Goal: Transaction & Acquisition: Purchase product/service

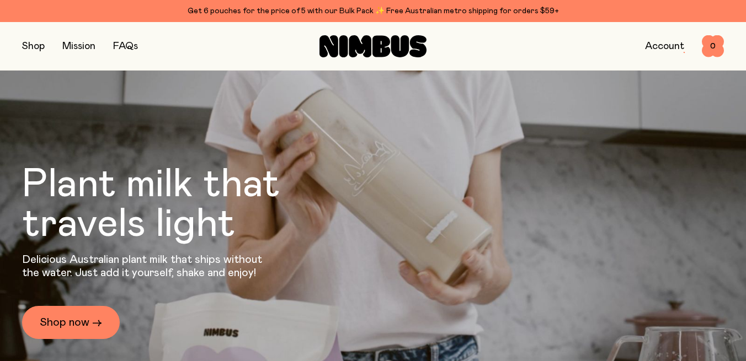
click at [32, 50] on button "button" at bounding box center [33, 46] width 23 height 15
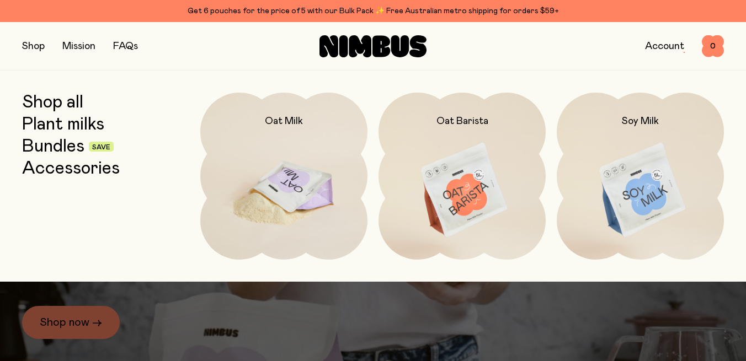
click at [278, 126] on h2 "Oat Milk" at bounding box center [284, 121] width 38 height 13
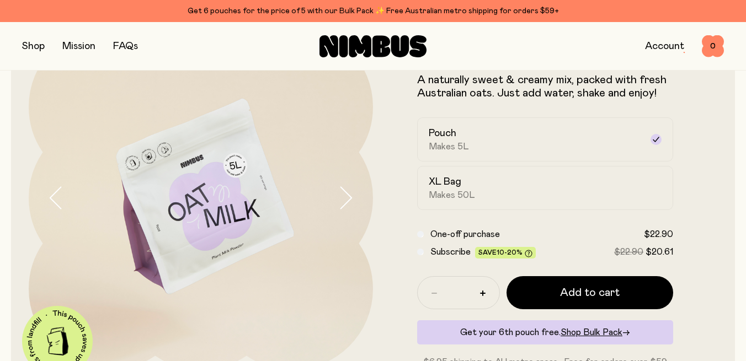
scroll to position [78, 0]
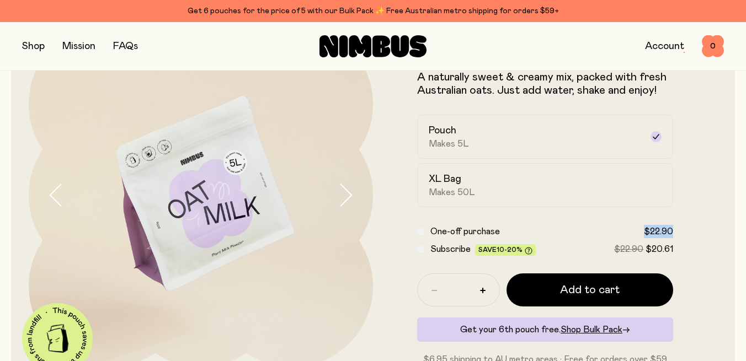
drag, startPoint x: 675, startPoint y: 229, endPoint x: 644, endPoint y: 230, distance: 32.0
click at [644, 230] on form "Oat Milk A naturally sweet & creamy mix, packed with fresh Australian oats. Jus…" at bounding box center [545, 195] width 344 height 342
copy span "$22.90"
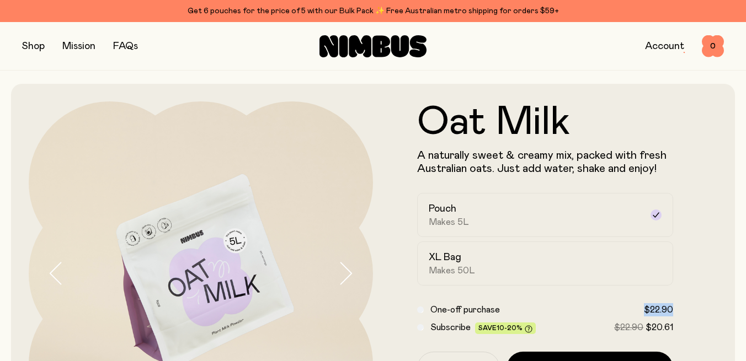
scroll to position [0, 0]
click at [32, 46] on button "button" at bounding box center [33, 46] width 23 height 15
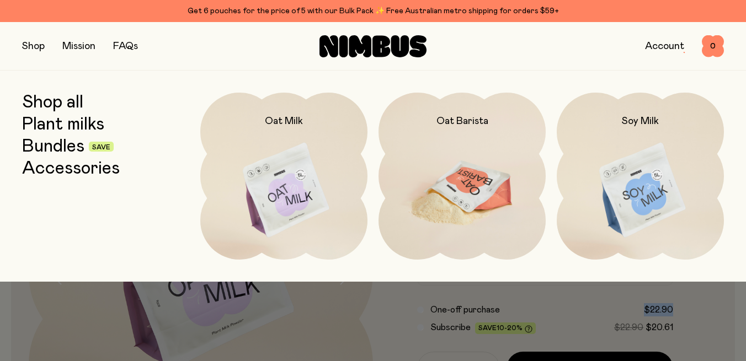
click at [453, 191] on img at bounding box center [461, 191] width 167 height 196
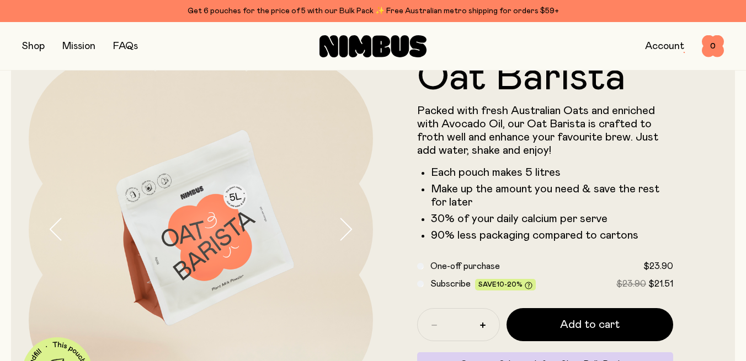
scroll to position [53, 0]
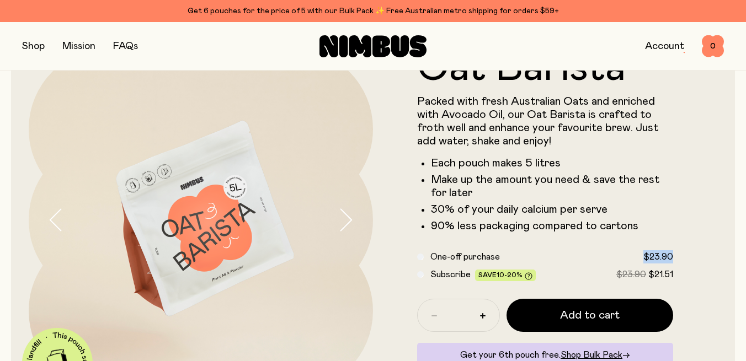
drag, startPoint x: 675, startPoint y: 256, endPoint x: 640, endPoint y: 258, distance: 35.4
click at [640, 258] on form "Oat Barista Packed with fresh Australian Oats and enriched with Avocado Oil, ou…" at bounding box center [545, 220] width 344 height 343
copy span "$23.90"
click at [29, 45] on button "button" at bounding box center [33, 46] width 23 height 15
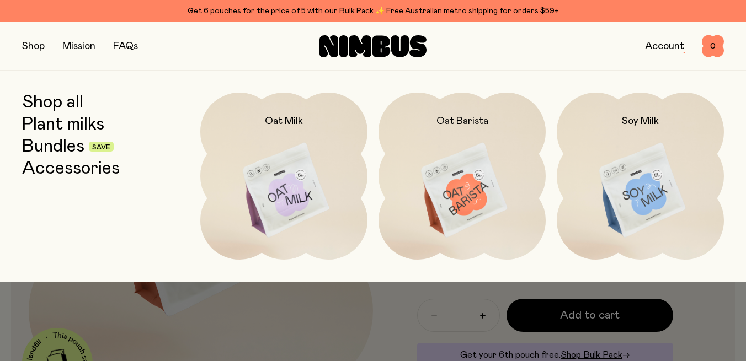
click at [63, 151] on link "Bundles" at bounding box center [53, 147] width 62 height 20
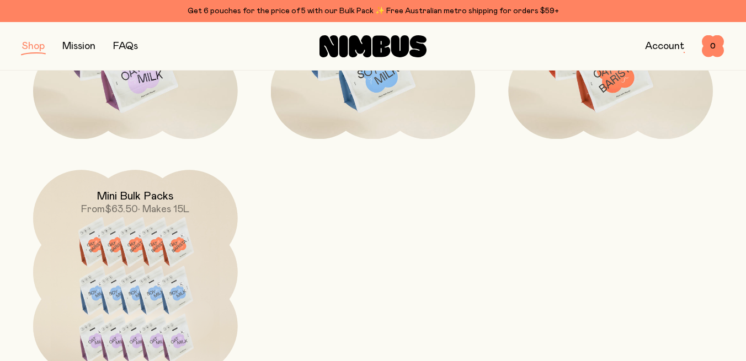
scroll to position [640, 0]
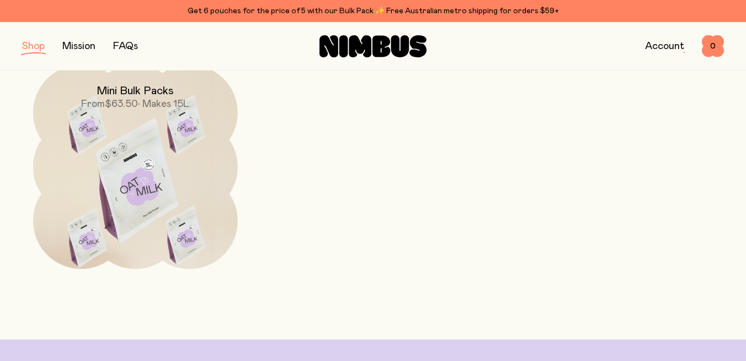
click at [183, 142] on img at bounding box center [135, 185] width 205 height 240
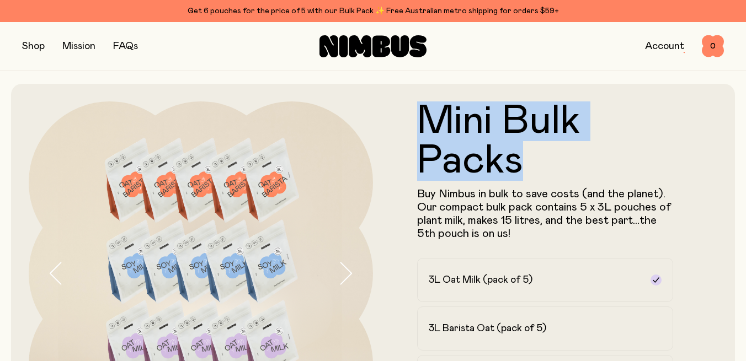
drag, startPoint x: 532, startPoint y: 173, endPoint x: 418, endPoint y: 122, distance: 124.4
click at [418, 122] on h1 "Mini Bulk Packs" at bounding box center [545, 140] width 256 height 79
copy h1 "Mini Bulk Packs"
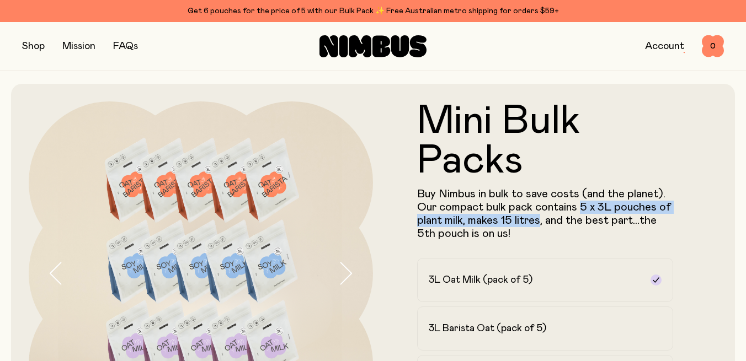
drag, startPoint x: 580, startPoint y: 206, endPoint x: 539, endPoint y: 223, distance: 44.2
click at [539, 223] on span "Buy Nimbus in bulk to save costs (and the planet). Our compact bulk pack contai…" at bounding box center [544, 214] width 254 height 51
copy span "5 x 3L pouches of plant milk, makes 15 litres"
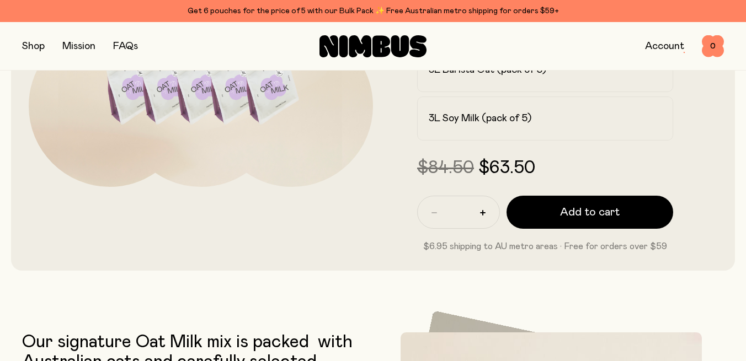
scroll to position [228, 0]
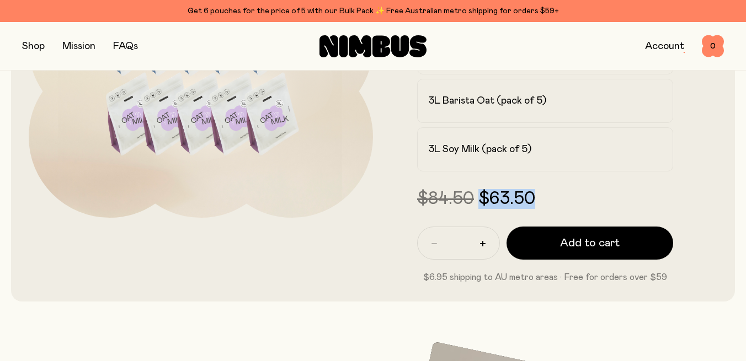
drag, startPoint x: 546, startPoint y: 194, endPoint x: 481, endPoint y: 192, distance: 65.6
click at [481, 192] on div "$84.50 $63.50" at bounding box center [545, 199] width 256 height 20
copy div "$63.50"
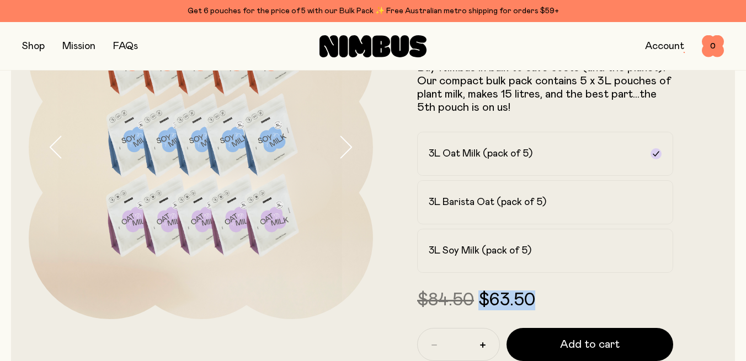
scroll to position [120, 0]
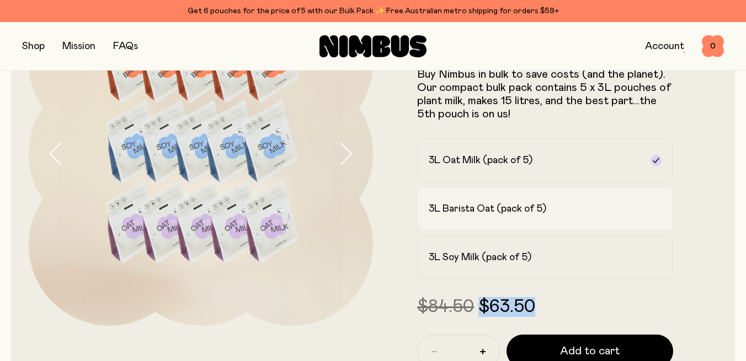
click at [539, 206] on h2 "3L Barista Oat (pack of 5)" at bounding box center [486, 208] width 117 height 13
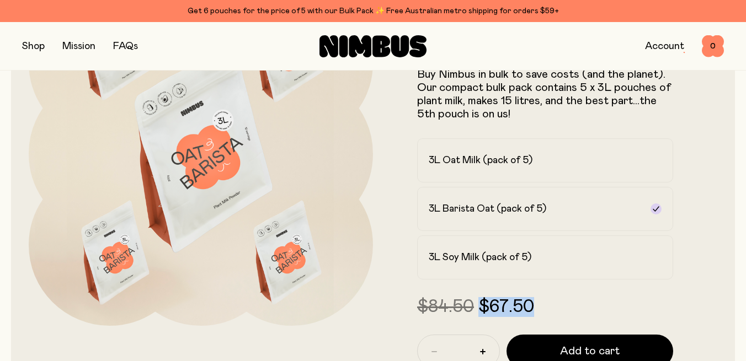
drag, startPoint x: 542, startPoint y: 308, endPoint x: 480, endPoint y: 305, distance: 61.3
click at [480, 305] on div "$84.50 $67.50" at bounding box center [545, 307] width 256 height 20
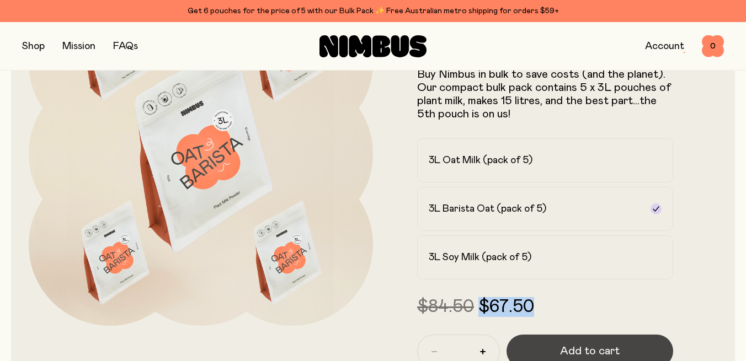
copy div "$67.50"
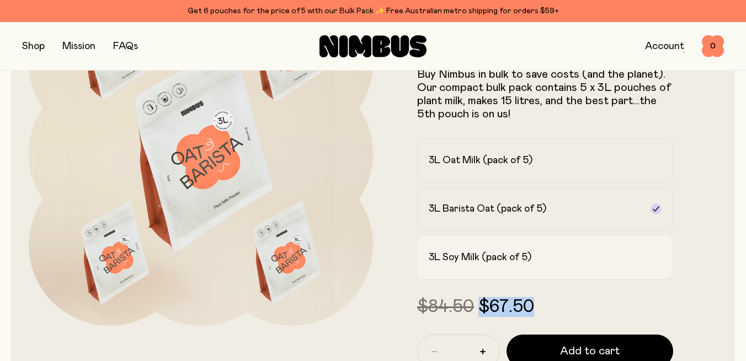
click at [511, 263] on h2 "3L Soy Milk (pack of 5)" at bounding box center [479, 257] width 103 height 13
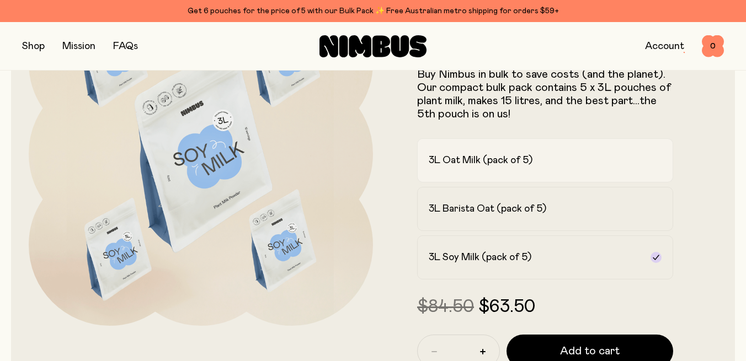
click at [490, 152] on label "3L Oat Milk (pack of 5)" at bounding box center [545, 160] width 256 height 44
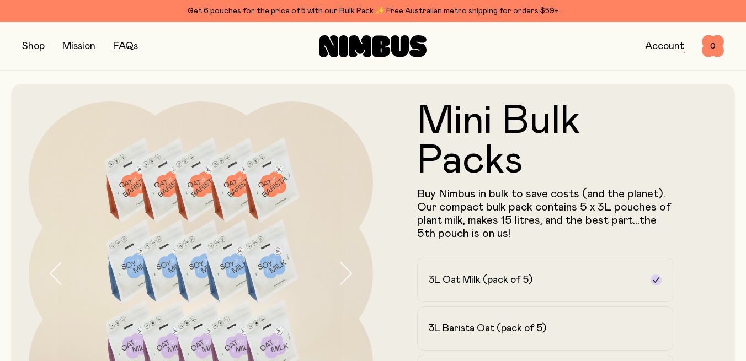
scroll to position [0, 0]
click at [39, 46] on button "button" at bounding box center [33, 46] width 23 height 15
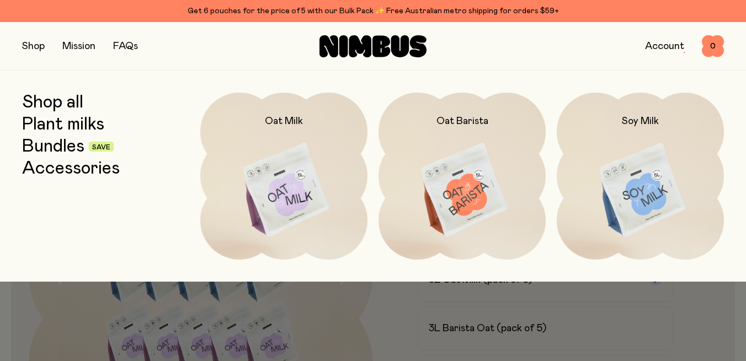
click at [56, 149] on link "Bundles" at bounding box center [53, 147] width 62 height 20
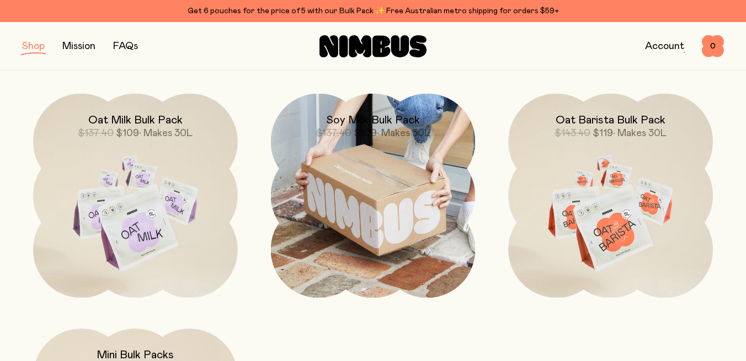
scroll to position [376, 0]
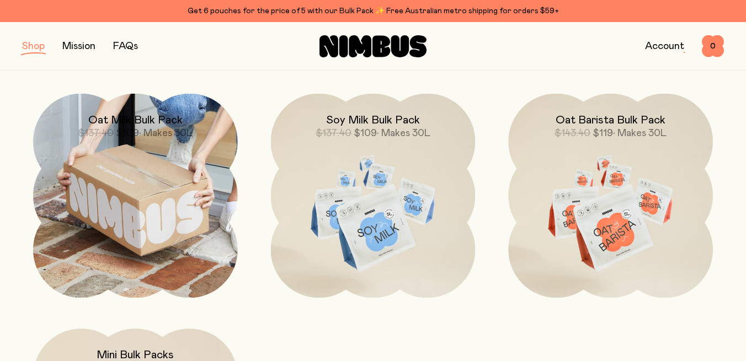
click at [177, 202] on img at bounding box center [135, 196] width 205 height 205
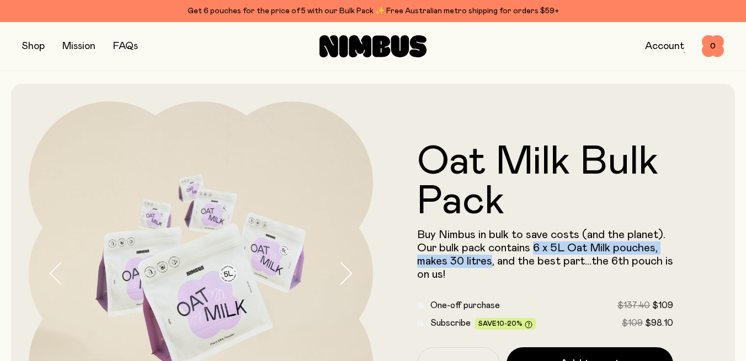
drag, startPoint x: 533, startPoint y: 246, endPoint x: 491, endPoint y: 261, distance: 45.0
click at [491, 261] on span "Buy Nimbus in bulk to save costs (and the planet). Our bulk pack contains 6 x 5…" at bounding box center [545, 254] width 256 height 51
copy span "6 x 5L Oat Milk pouches, makes 30 litres"
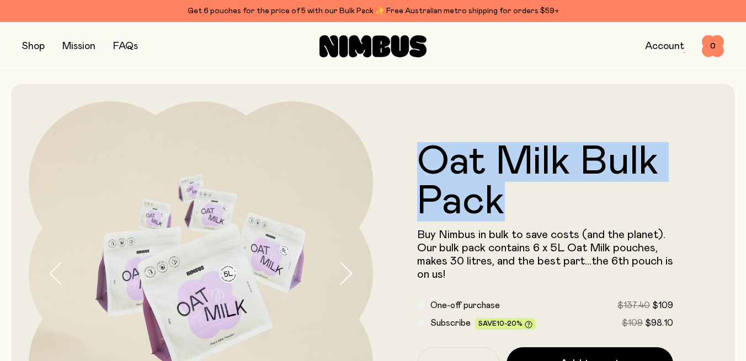
drag, startPoint x: 414, startPoint y: 155, endPoint x: 503, endPoint y: 211, distance: 104.8
click at [503, 211] on form "Oat Milk Bulk Pack Buy Nimbus in bulk to save costs (and the planet). Our bulk …" at bounding box center [545, 273] width 344 height 262
copy h1 "Oat Milk Bulk Pack"
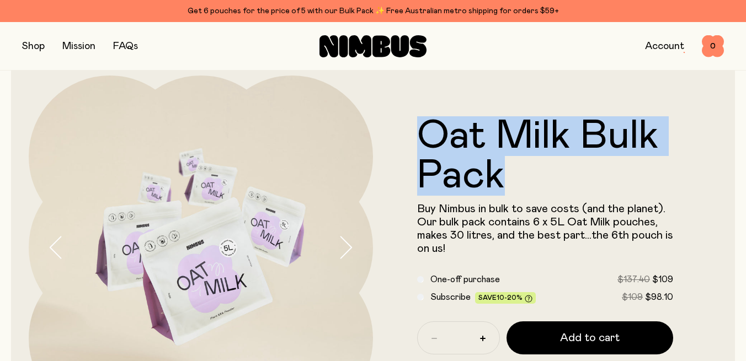
scroll to position [27, 0]
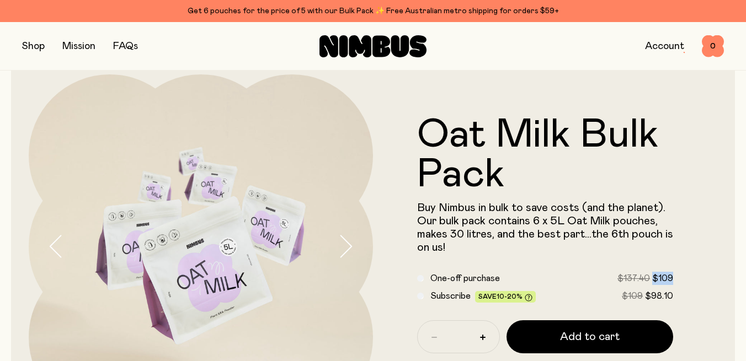
drag, startPoint x: 677, startPoint y: 275, endPoint x: 653, endPoint y: 275, distance: 24.3
click at [653, 275] on form "Oat Milk Bulk Pack Buy Nimbus in bulk to save costs (and the planet). Our bulk …" at bounding box center [545, 246] width 344 height 262
copy div "$109"
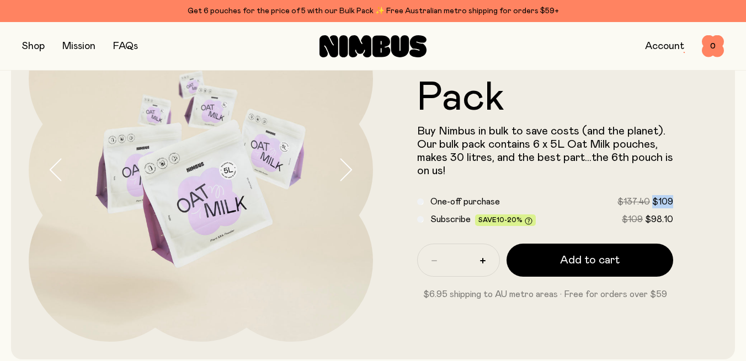
scroll to position [111, 0]
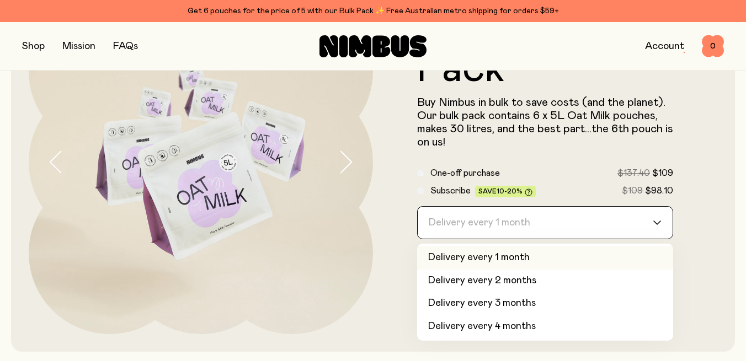
click at [542, 228] on input "Search for option" at bounding box center [537, 223] width 227 height 32
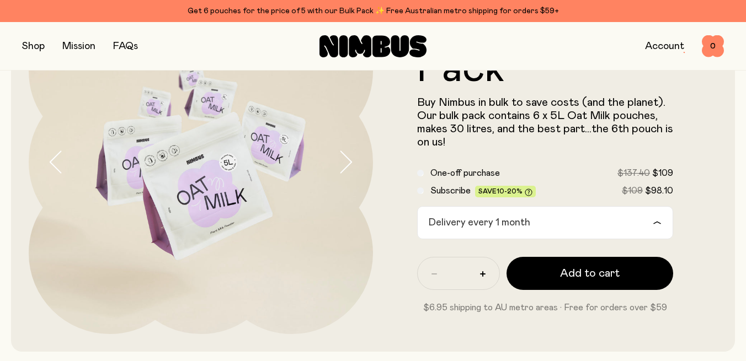
click at [550, 183] on div "One-off purchase $137.40 $109 Subscribe Save 10-20% $109 $98.10" at bounding box center [545, 182] width 256 height 31
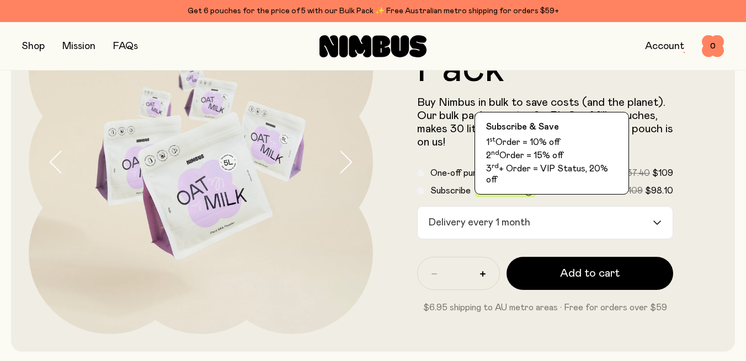
click at [527, 193] on icon at bounding box center [528, 193] width 8 height 8
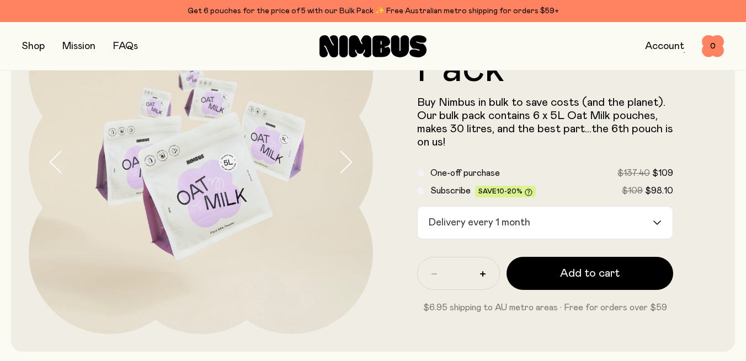
click at [527, 193] on icon at bounding box center [528, 193] width 8 height 8
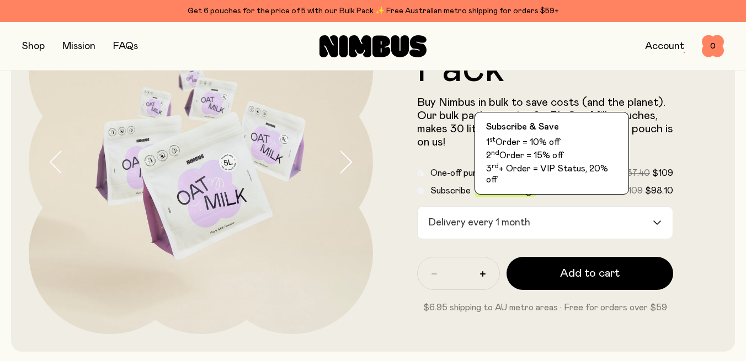
click at [527, 190] on icon at bounding box center [528, 191] width 2 height 3
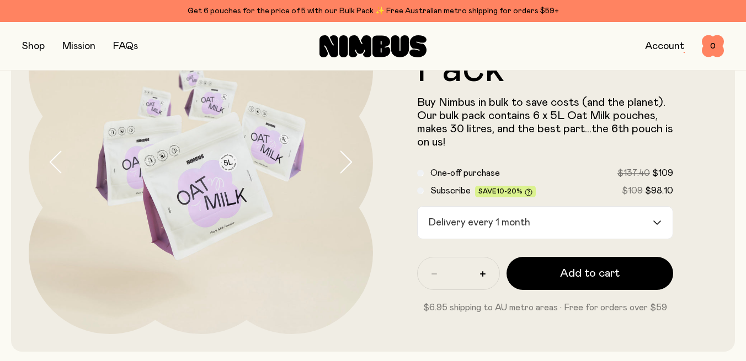
click at [527, 190] on icon at bounding box center [528, 191] width 2 height 3
click at [526, 191] on icon at bounding box center [528, 193] width 8 height 8
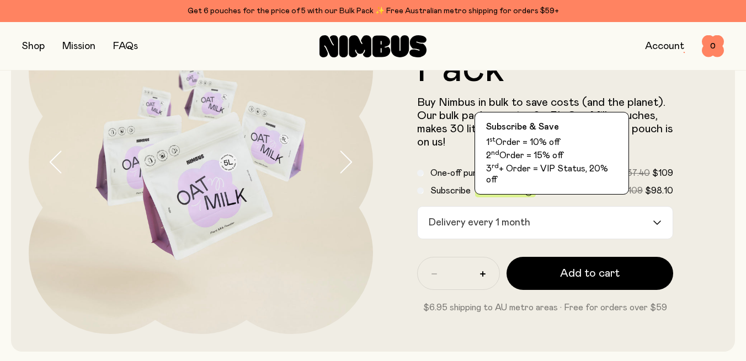
click at [506, 191] on span "10-20%" at bounding box center [509, 191] width 26 height 7
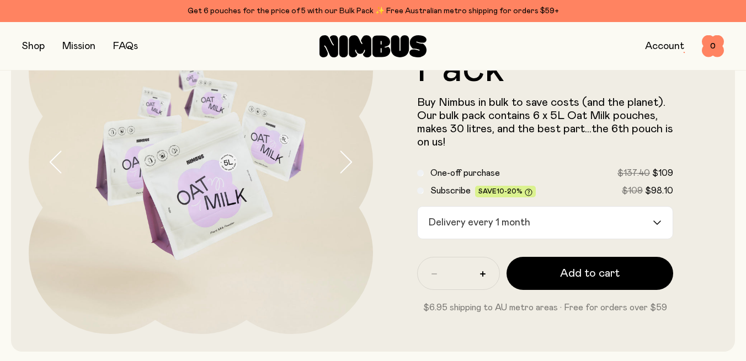
click at [500, 196] on span "Save 10-20%" at bounding box center [505, 192] width 61 height 12
click at [500, 191] on span "10-20%" at bounding box center [509, 191] width 26 height 7
click at [517, 181] on div "One-off purchase $137.40 $109 Subscribe Save 10-20% $109 $98.10" at bounding box center [545, 182] width 256 height 31
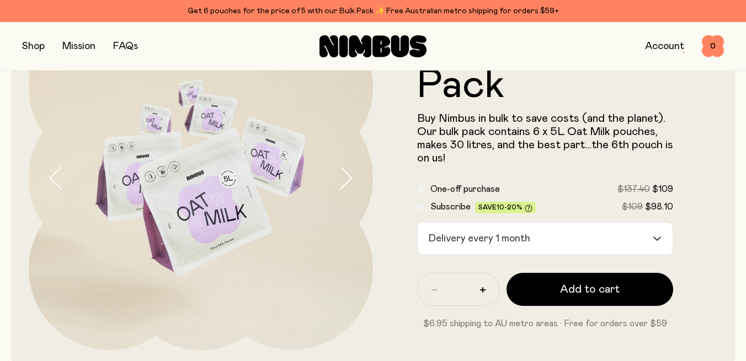
scroll to position [96, 0]
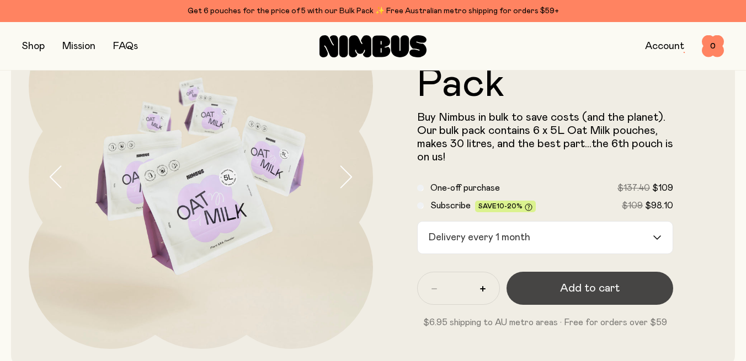
click at [565, 299] on button "Add to cart" at bounding box center [589, 288] width 167 height 33
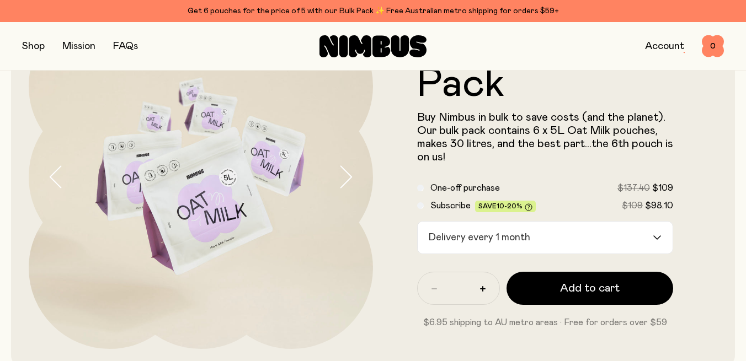
scroll to position [0, 0]
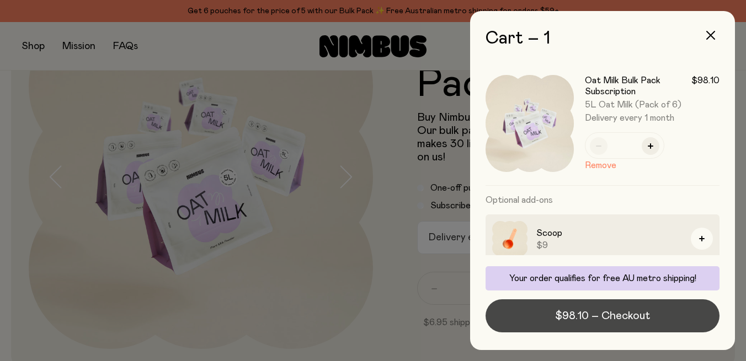
click at [594, 318] on span "$98.10 – Checkout" at bounding box center [602, 315] width 95 height 15
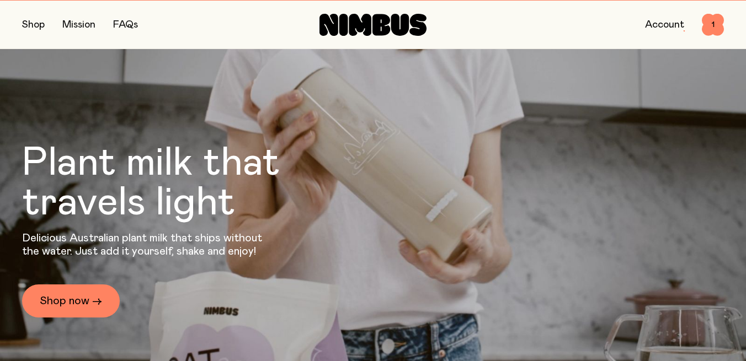
click at [130, 25] on link "FAQs" at bounding box center [125, 25] width 25 height 10
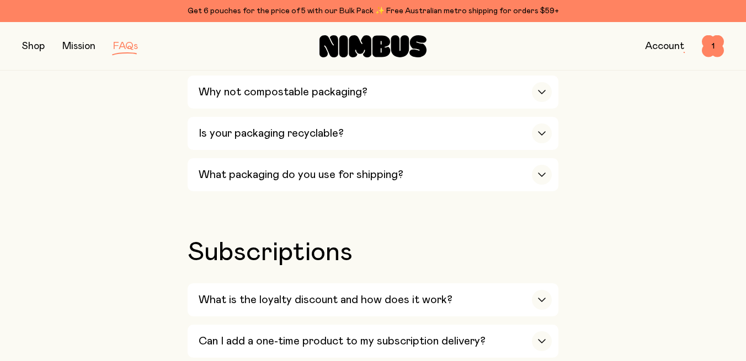
scroll to position [1168, 0]
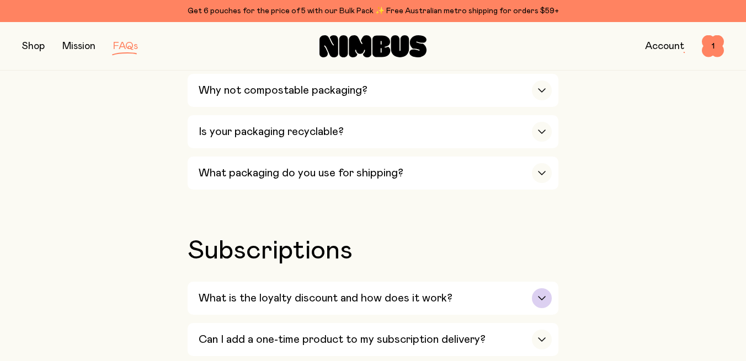
click at [407, 292] on h3 "What is the loyalty discount and how does it work?" at bounding box center [326, 298] width 254 height 13
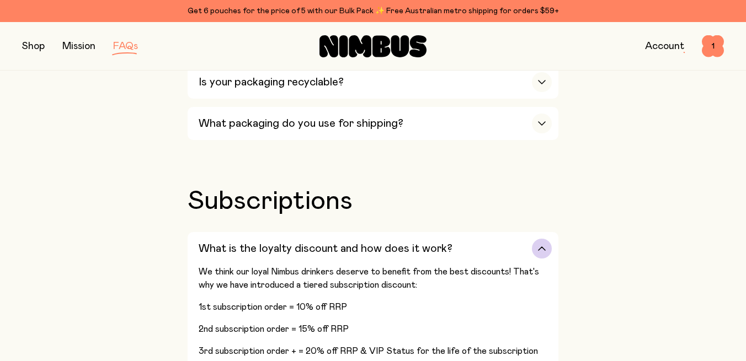
scroll to position [1224, 0]
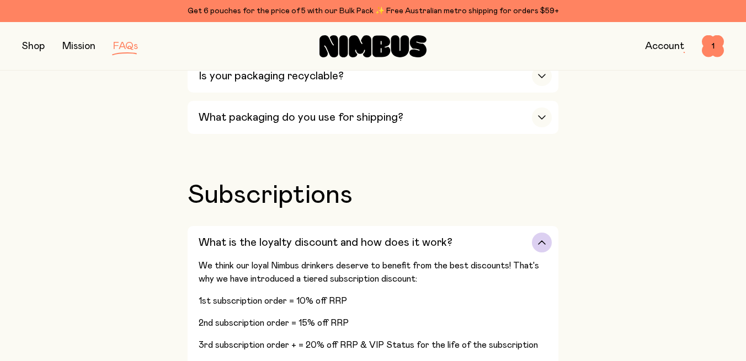
drag, startPoint x: 538, startPoint y: 260, endPoint x: 207, endPoint y: 202, distance: 336.0
click at [207, 259] on div "We think our loyal Nimbus drinkers deserve to benefit from the best discounts! …" at bounding box center [375, 364] width 353 height 210
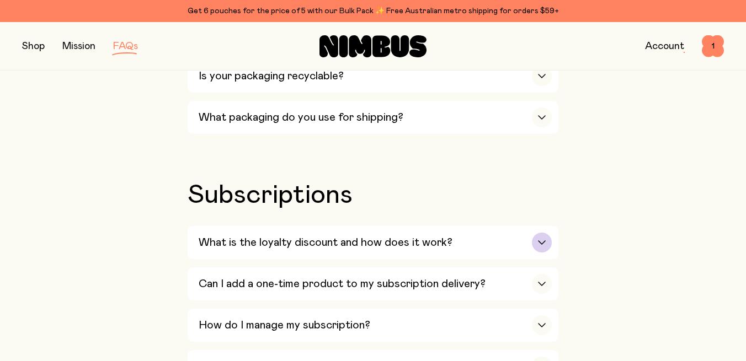
click at [374, 226] on div "What is the loyalty discount and how does it work?" at bounding box center [375, 242] width 353 height 33
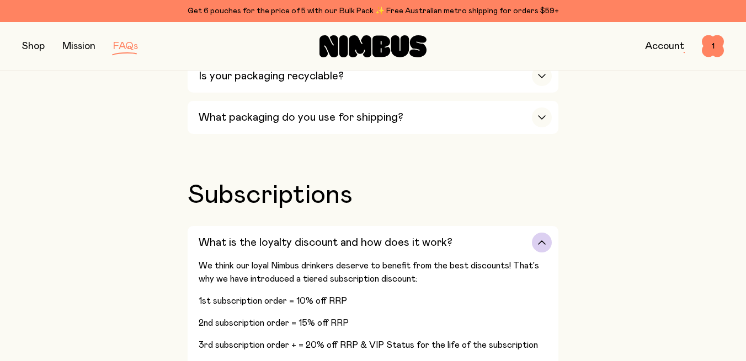
drag, startPoint x: 199, startPoint y: 213, endPoint x: 318, endPoint y: 299, distance: 147.2
click at [318, 299] on div "We think our loyal Nimbus drinkers deserve to benefit from the best discounts! …" at bounding box center [375, 364] width 353 height 210
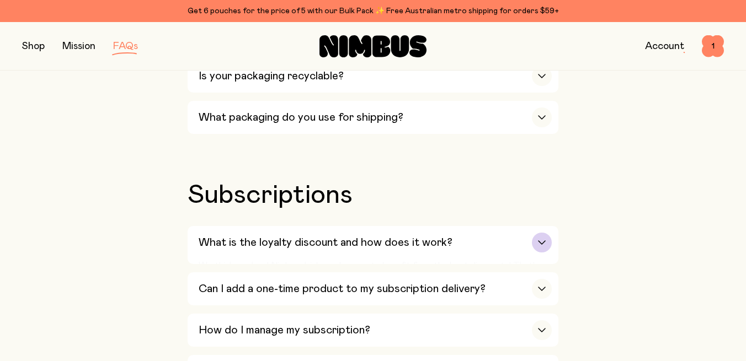
scroll to position [1241, 0]
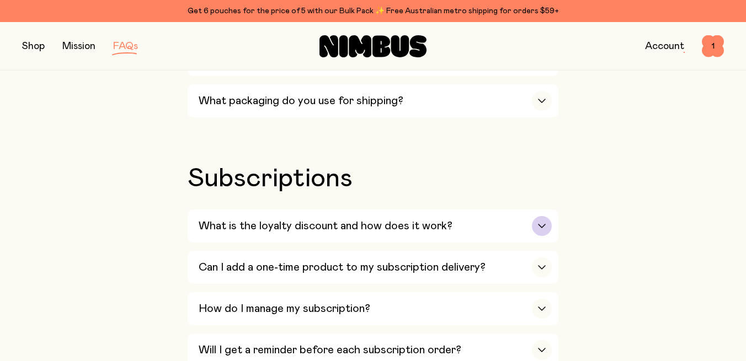
click at [543, 216] on div "button" at bounding box center [542, 226] width 20 height 20
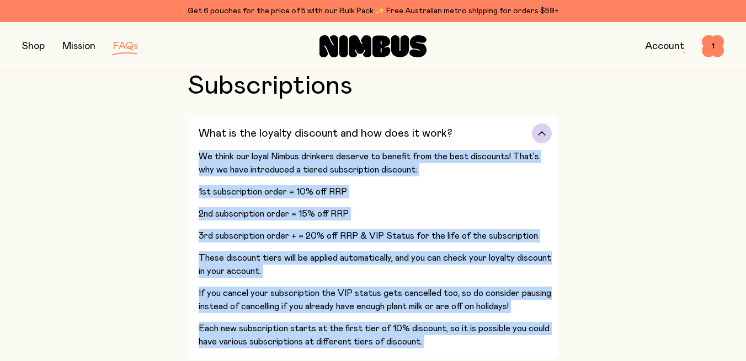
scroll to position [1317, 0]
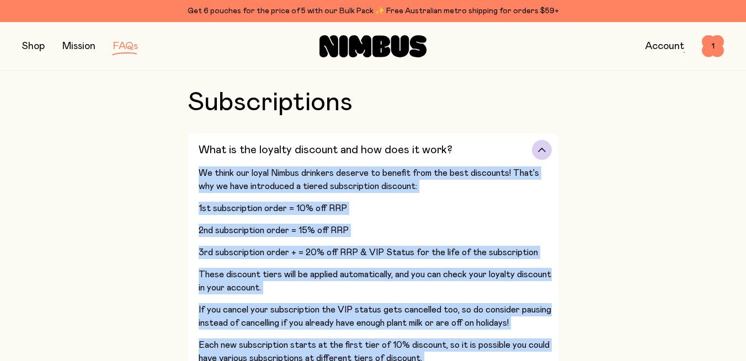
drag, startPoint x: 632, startPoint y: 237, endPoint x: 198, endPoint y: 88, distance: 458.8
click at [198, 88] on div "Our Milks Is Nimbus an Australian company? Yes! We are Australian owned and ope…" at bounding box center [372, 47] width 701 height 2070
copy div "We think our loyal Nimbus drinkers deserve to benefit from the best discounts! …"
click at [680, 190] on div "Our Milks Is Nimbus an Australian company? Yes! We are Australian owned and ope…" at bounding box center [372, 47] width 701 height 2070
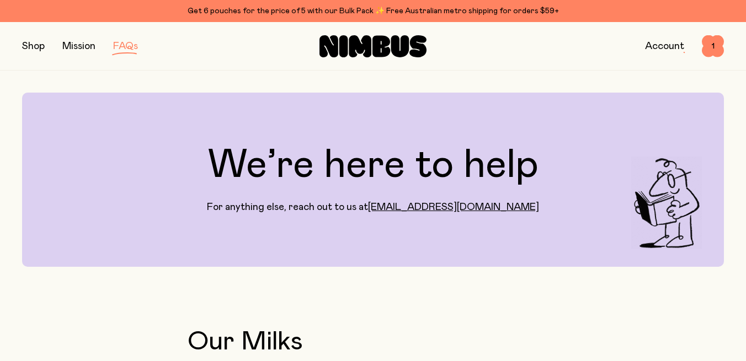
scroll to position [0, 0]
click at [31, 44] on button "button" at bounding box center [33, 46] width 23 height 15
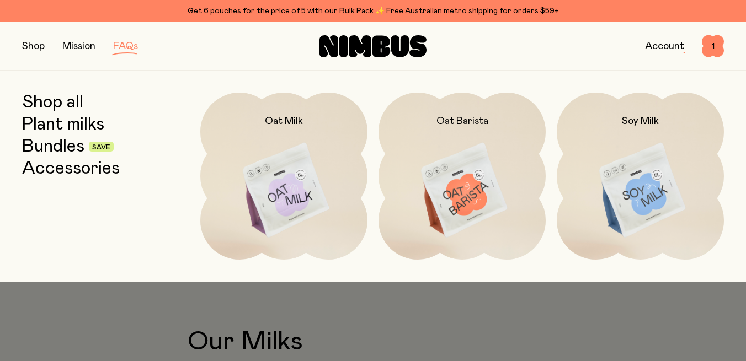
click at [72, 145] on link "Bundles" at bounding box center [53, 147] width 62 height 20
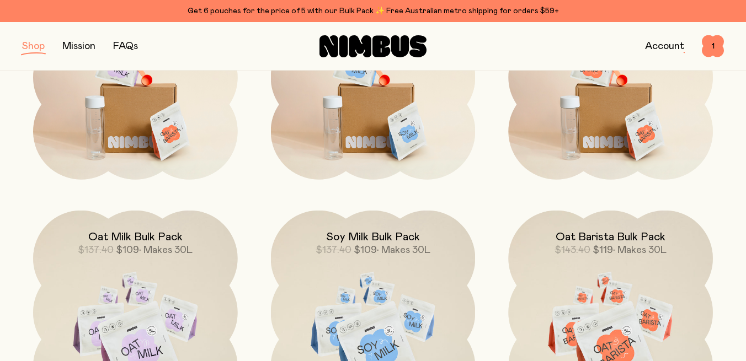
scroll to position [262, 0]
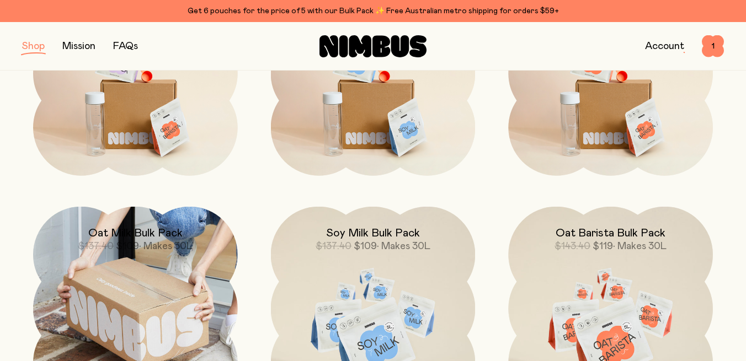
click at [164, 236] on h2 "Oat Milk Bulk Pack" at bounding box center [135, 233] width 94 height 13
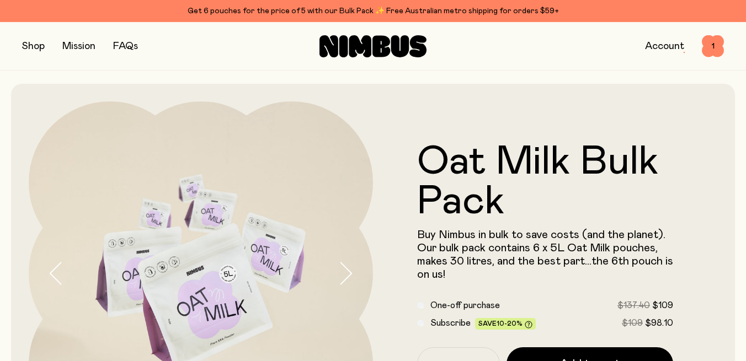
click at [37, 44] on button "button" at bounding box center [33, 46] width 23 height 15
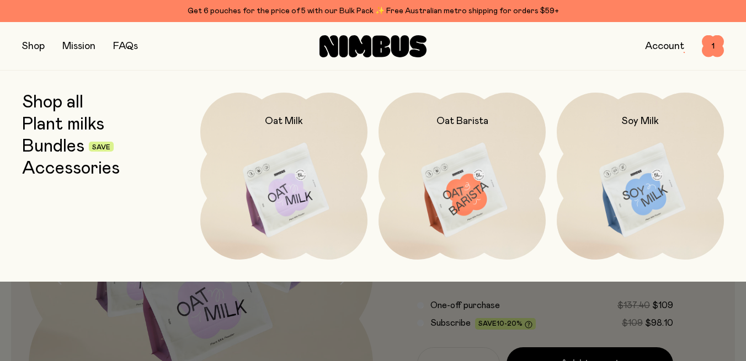
click at [79, 168] on link "Accessories" at bounding box center [71, 169] width 98 height 20
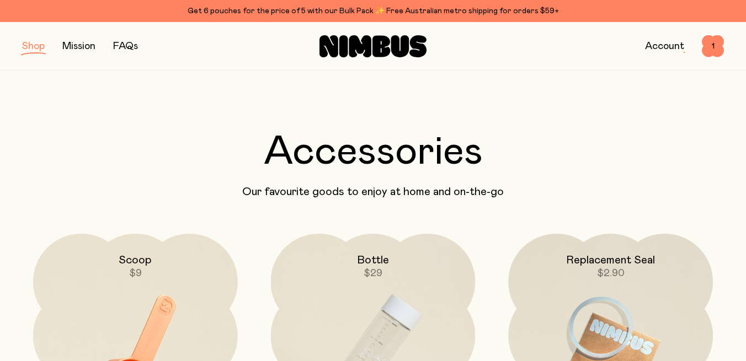
click at [78, 48] on link "Mission" at bounding box center [78, 46] width 33 height 10
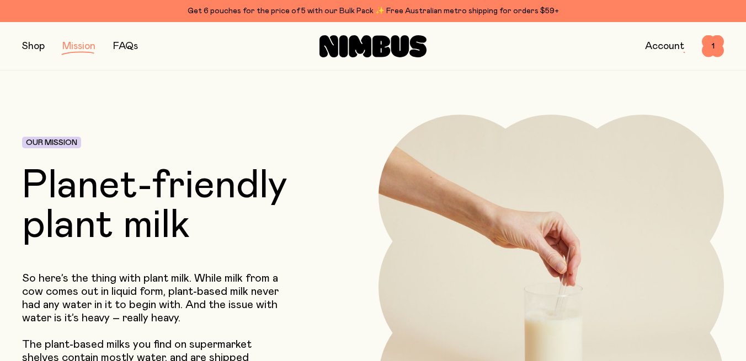
click at [32, 47] on button "button" at bounding box center [33, 46] width 23 height 15
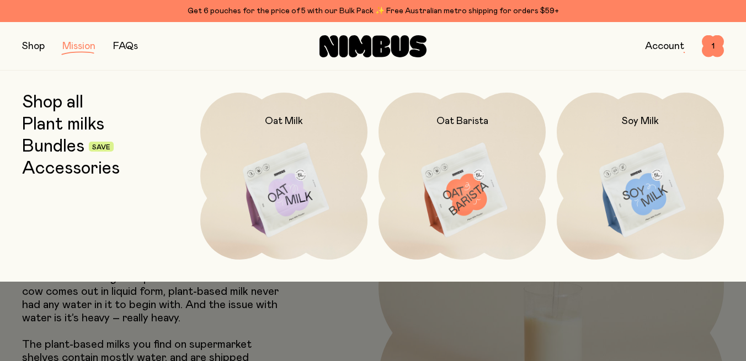
click at [60, 148] on link "Bundles" at bounding box center [53, 147] width 62 height 20
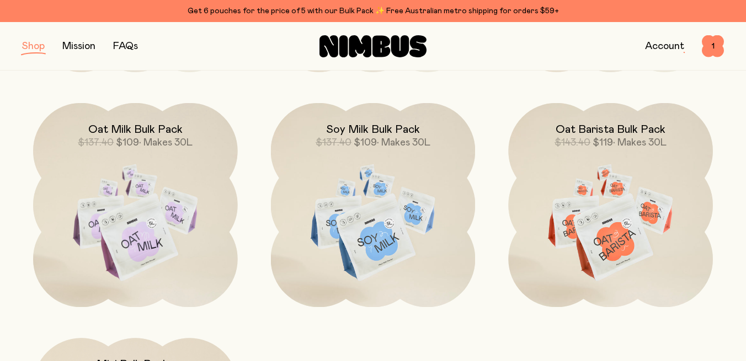
scroll to position [385, 0]
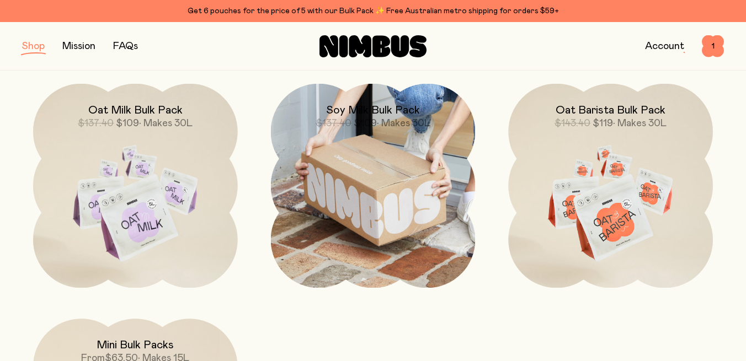
click at [355, 105] on h2 "Soy Milk Bulk Pack" at bounding box center [373, 110] width 94 height 13
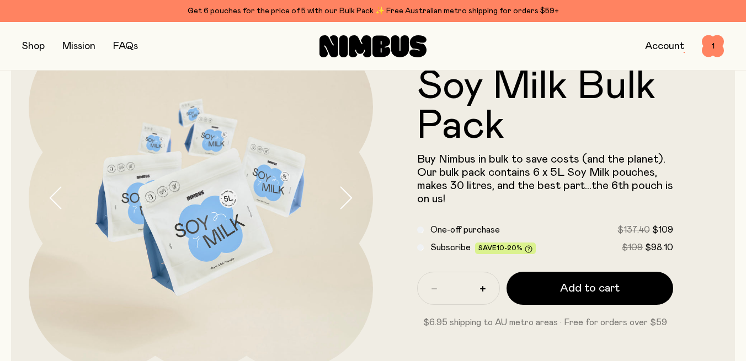
scroll to position [81, 0]
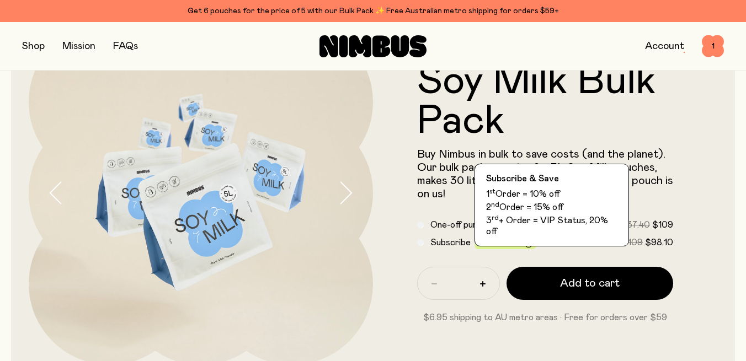
click at [526, 245] on icon at bounding box center [528, 244] width 8 height 8
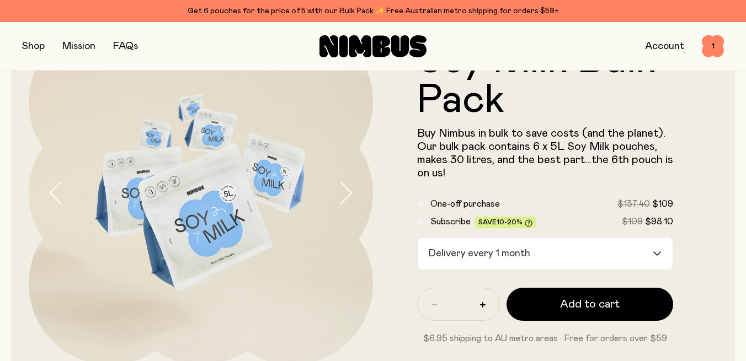
click at [715, 237] on form "Soy Milk Bulk Pack Buy Nimbus in bulk to save costs (and the planet). Our bulk …" at bounding box center [545, 193] width 344 height 304
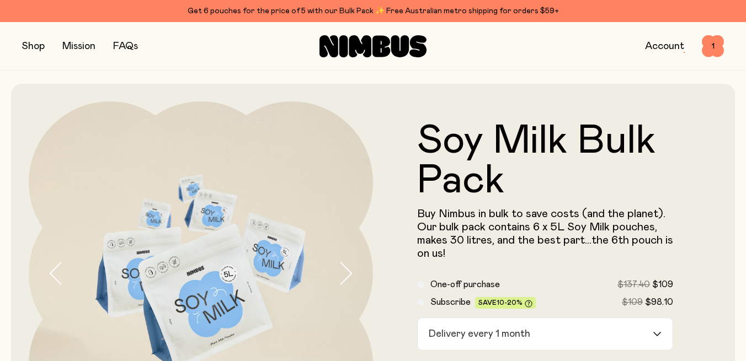
scroll to position [81, 0]
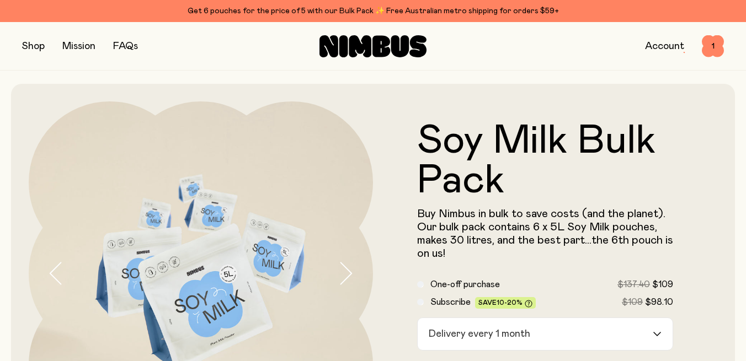
scroll to position [81, 0]
